Goal: Task Accomplishment & Management: Manage account settings

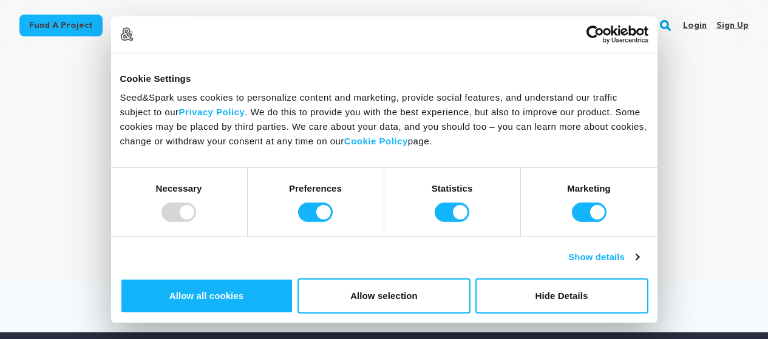
scroll to position [61, 0]
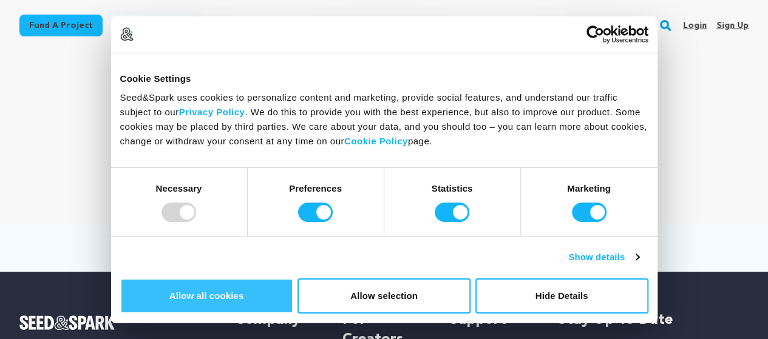
click at [293, 279] on button "Allow all cookies" at bounding box center [206, 296] width 173 height 35
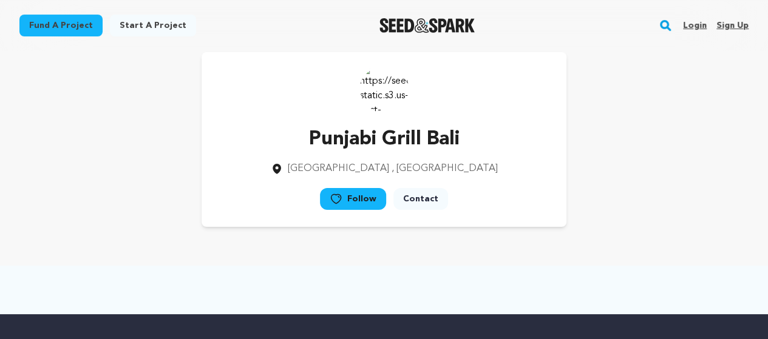
scroll to position [0, 0]
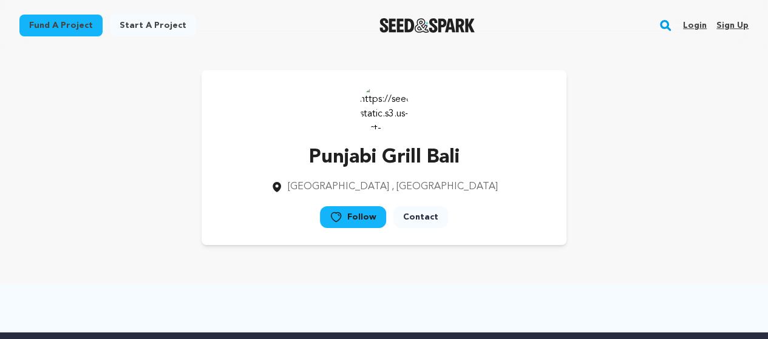
click at [702, 27] on link "Login" at bounding box center [695, 25] width 24 height 19
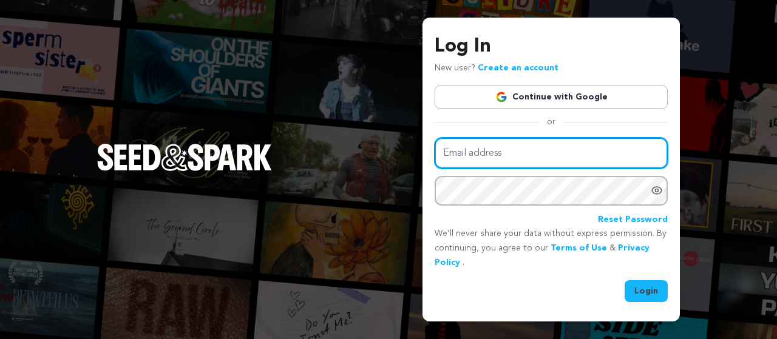
click at [503, 157] on input "Email address" at bounding box center [551, 153] width 233 height 31
paste input "punjabigrill.bali@gmail.com"
type input "punjabigrill.bali@gmail.com"
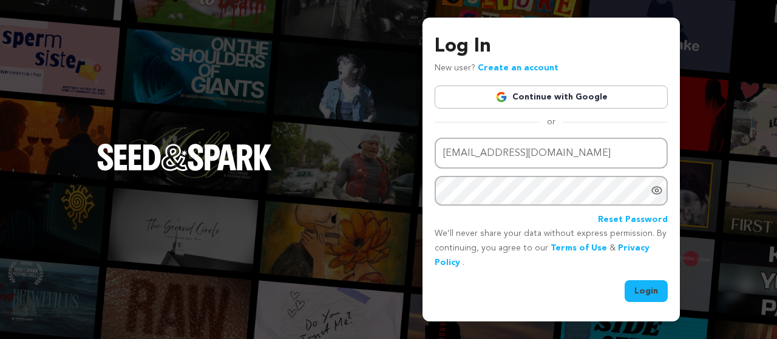
click at [648, 294] on button "Login" at bounding box center [646, 291] width 43 height 22
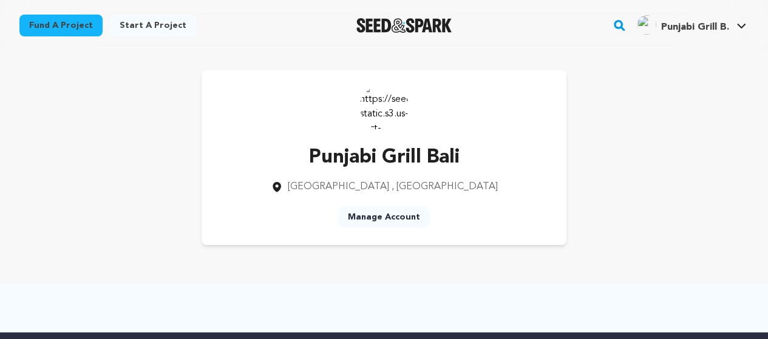
click at [381, 218] on link "Manage Account" at bounding box center [384, 217] width 92 height 22
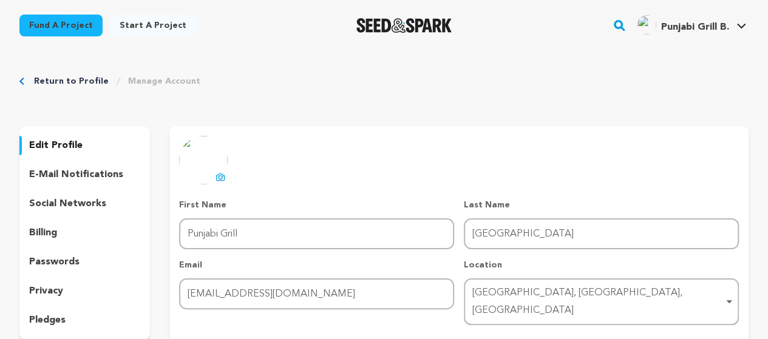
click at [221, 177] on icon at bounding box center [220, 177] width 10 height 10
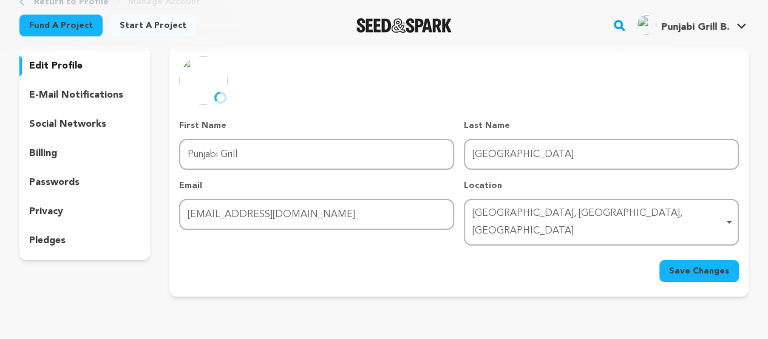
scroll to position [61, 0]
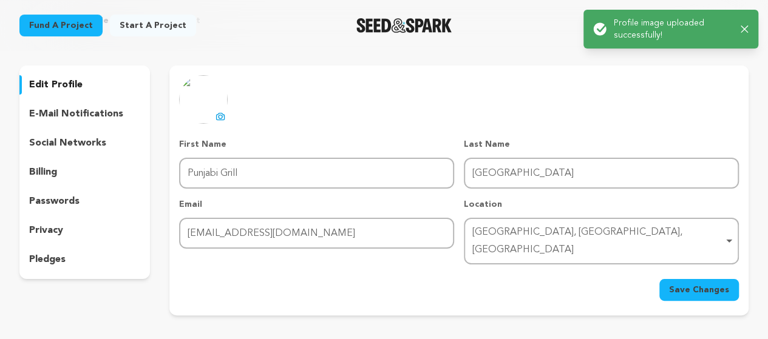
click at [52, 145] on p "social networks" at bounding box center [67, 143] width 77 height 15
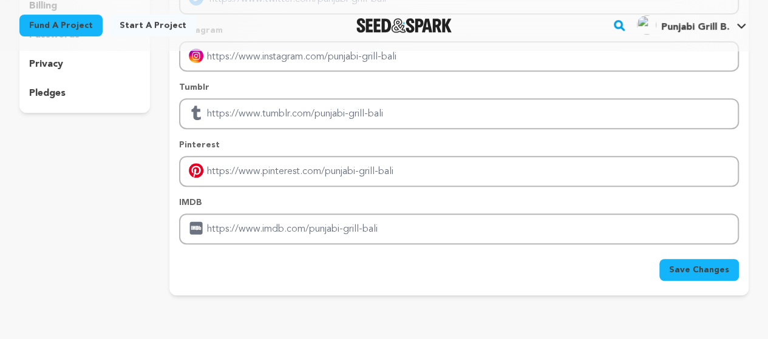
scroll to position [243, 0]
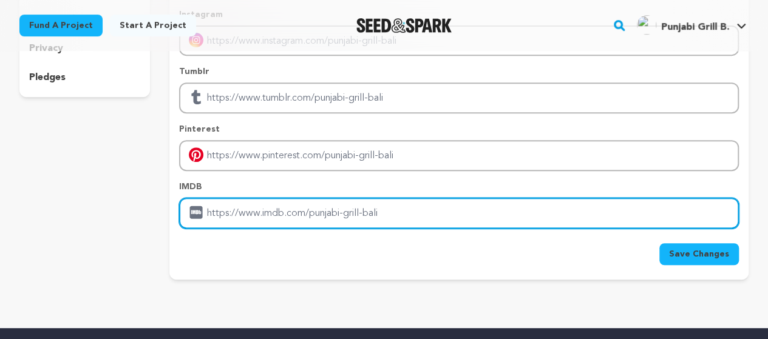
click at [308, 205] on input "Enter IMDB profile link" at bounding box center [459, 213] width 560 height 31
click at [306, 218] on input "Enter IMDB profile link" at bounding box center [459, 213] width 560 height 31
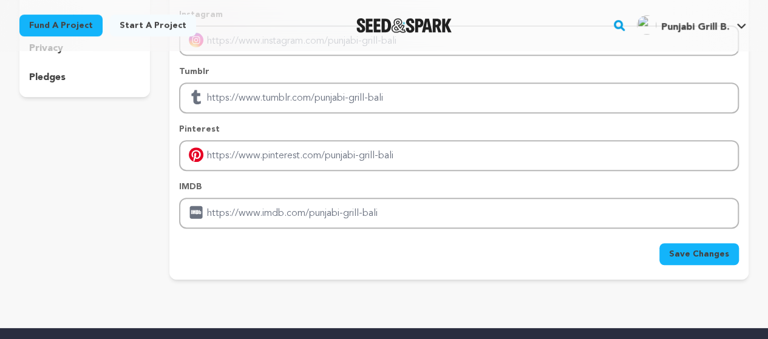
click at [689, 252] on span "Save Changes" at bounding box center [699, 254] width 60 height 12
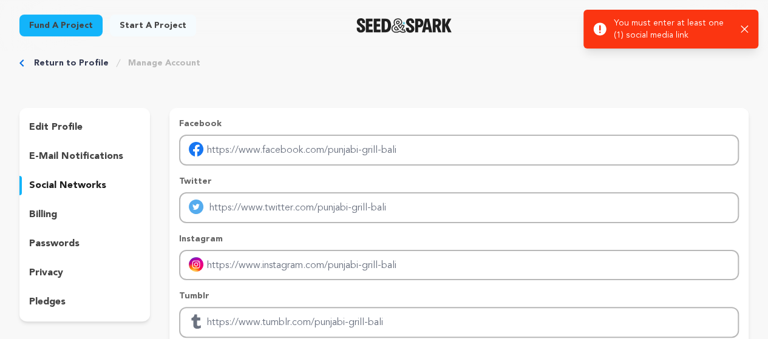
scroll to position [0, 0]
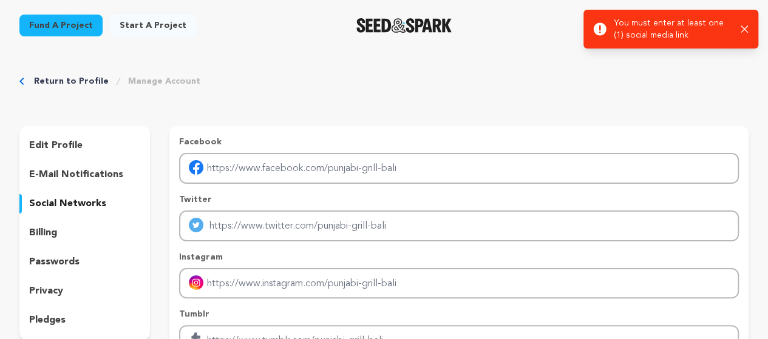
click at [57, 137] on div "edit profile" at bounding box center [84, 145] width 130 height 19
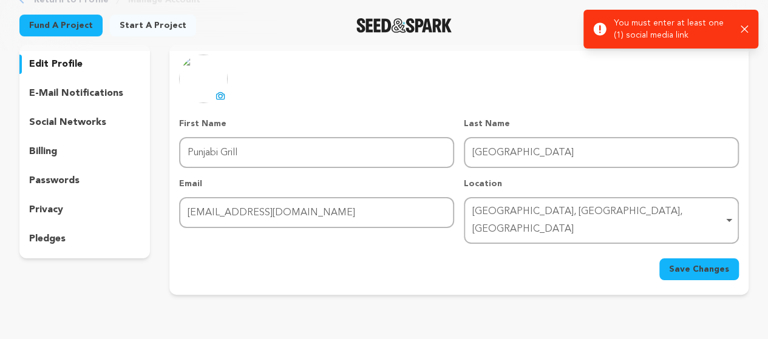
scroll to position [121, 0]
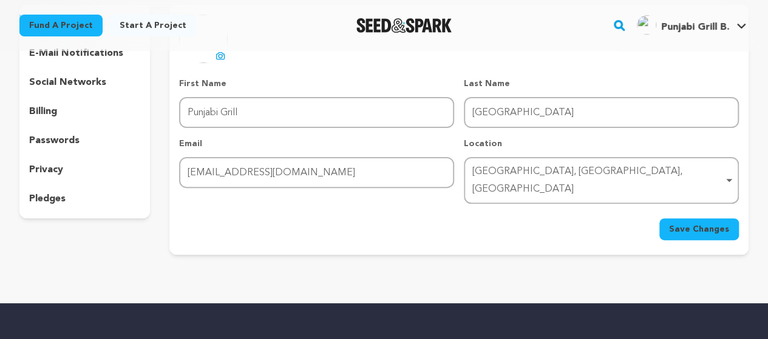
click at [695, 221] on button "Save Changes" at bounding box center [699, 229] width 80 height 22
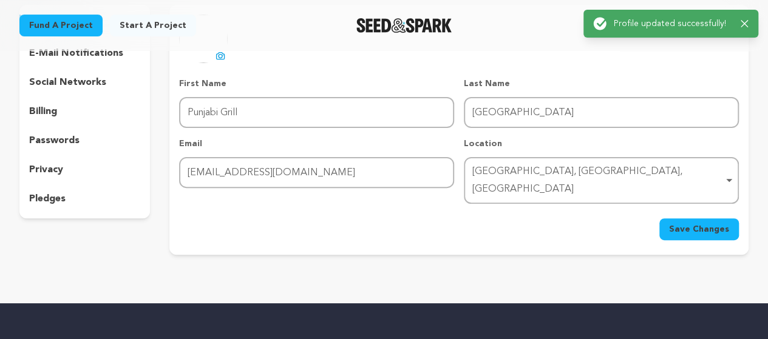
scroll to position [0, 0]
